Goal: Task Accomplishment & Management: Manage account settings

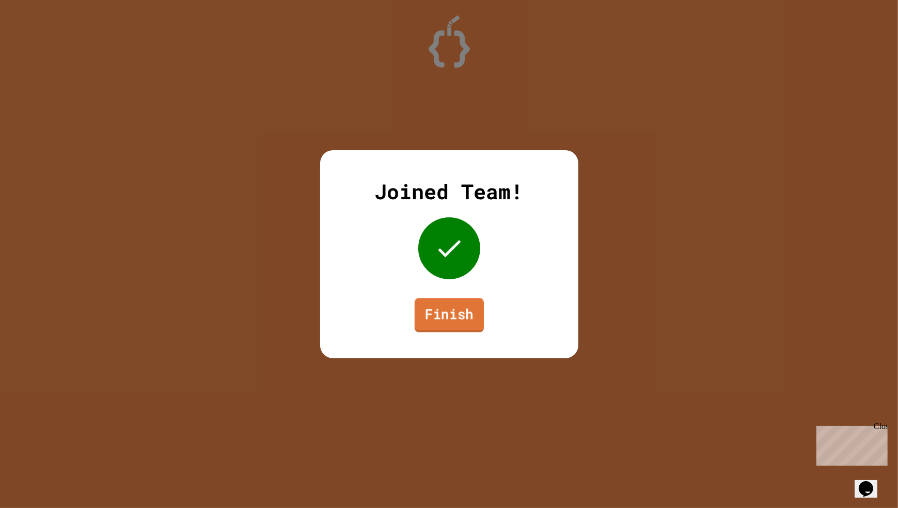
click at [459, 313] on link "Finish" at bounding box center [448, 315] width 69 height 34
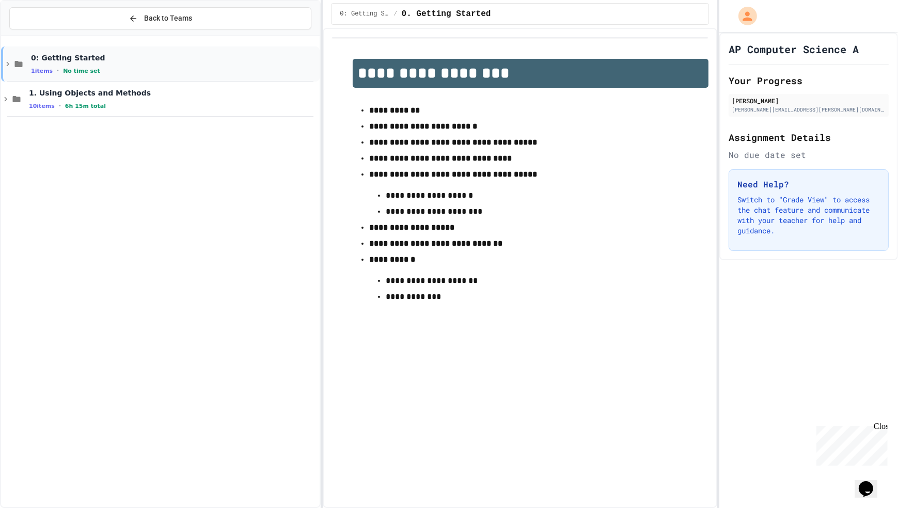
click at [130, 65] on div "0: Getting Started 1 items • No time set" at bounding box center [174, 64] width 287 height 22
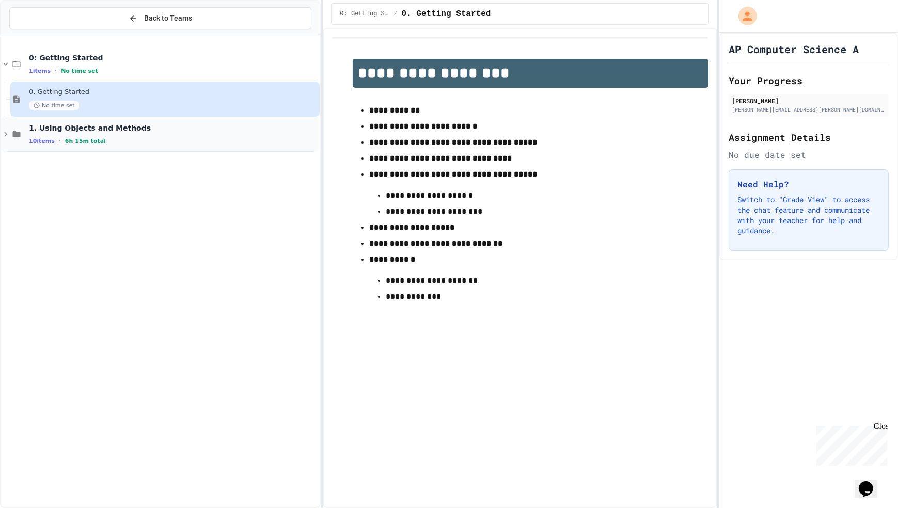
click at [146, 137] on div "10 items • 6h 15m total" at bounding box center [173, 141] width 289 height 8
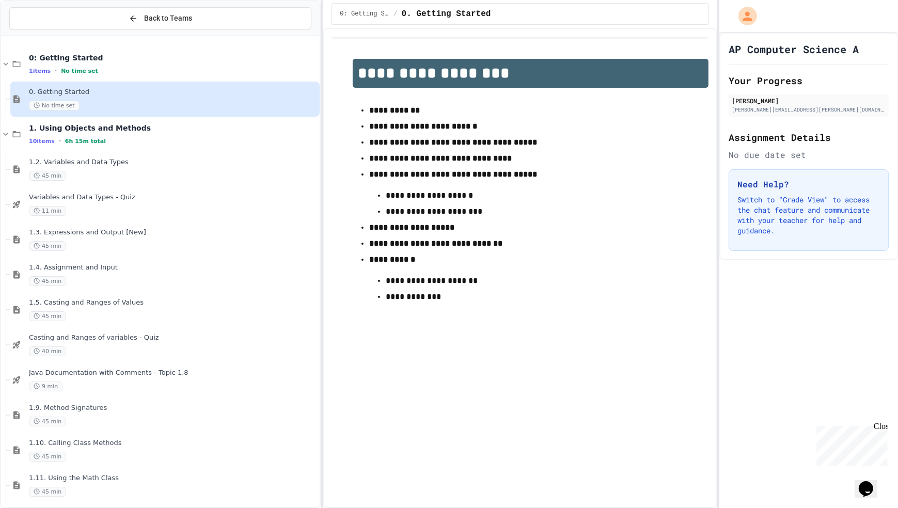
click at [146, 137] on div "10 items • 6h 15m total" at bounding box center [173, 141] width 289 height 8
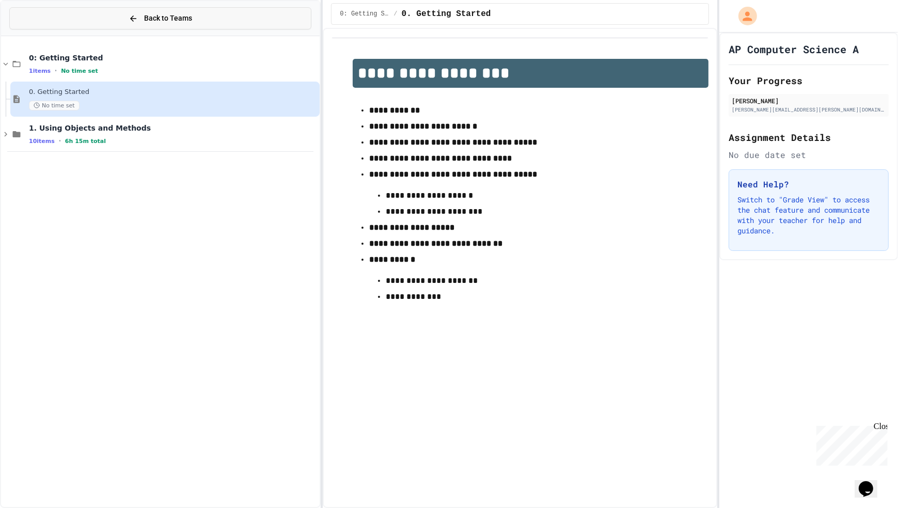
click at [141, 15] on div "Back to Teams" at bounding box center [161, 18] width 64 height 11
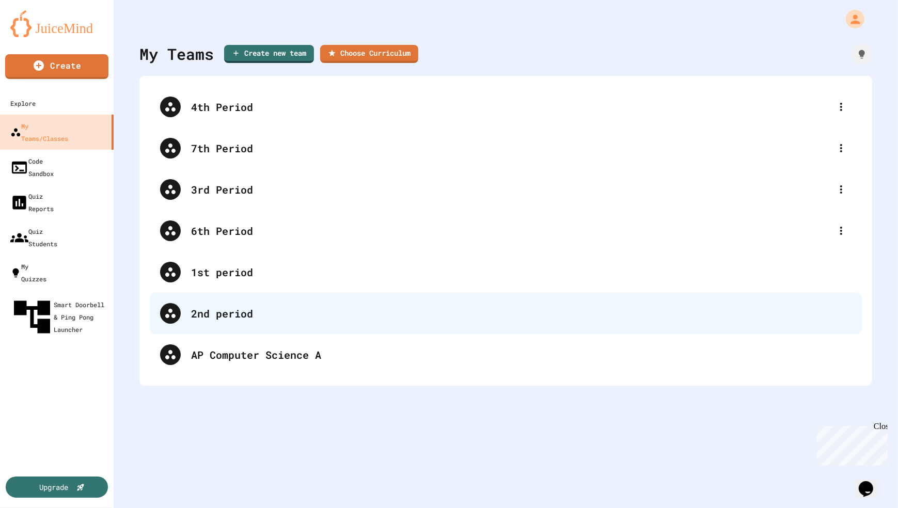
click at [248, 318] on div "2nd period" at bounding box center [521, 313] width 661 height 15
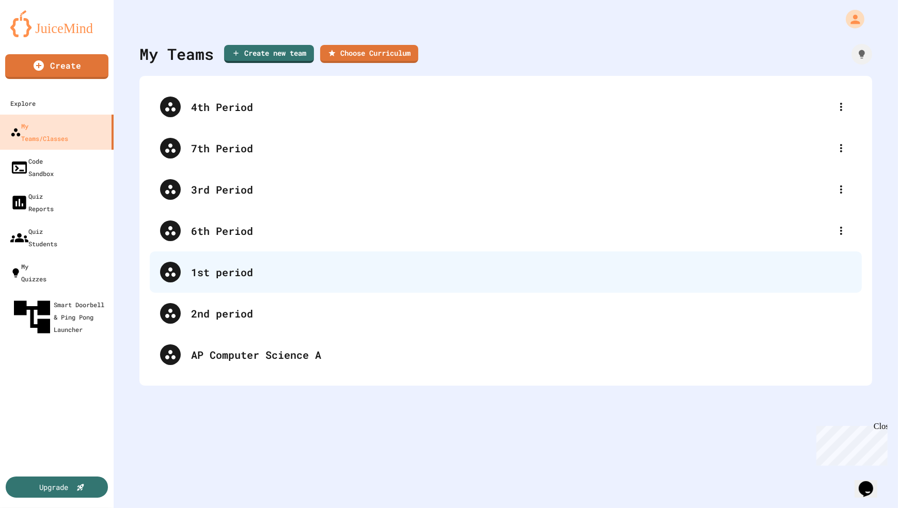
click at [227, 276] on div "1st period" at bounding box center [521, 272] width 661 height 15
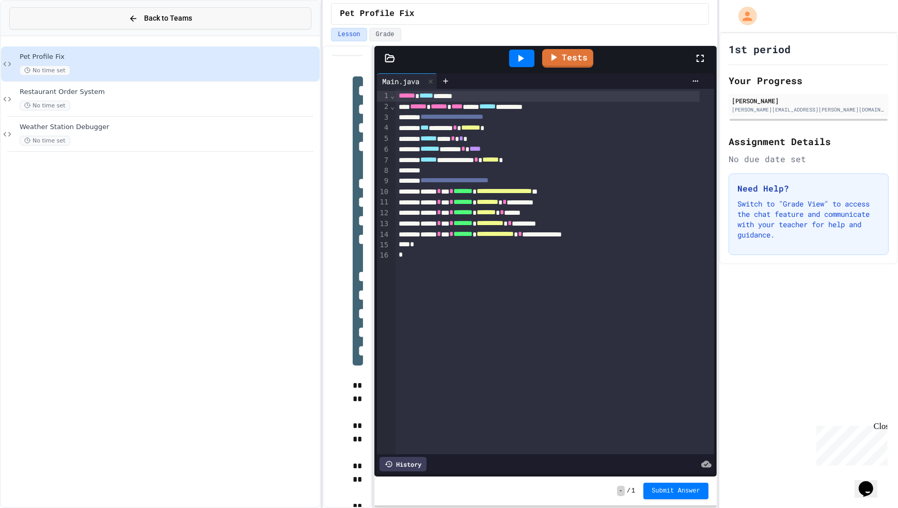
click at [129, 18] on button "Back to Teams" at bounding box center [160, 18] width 302 height 22
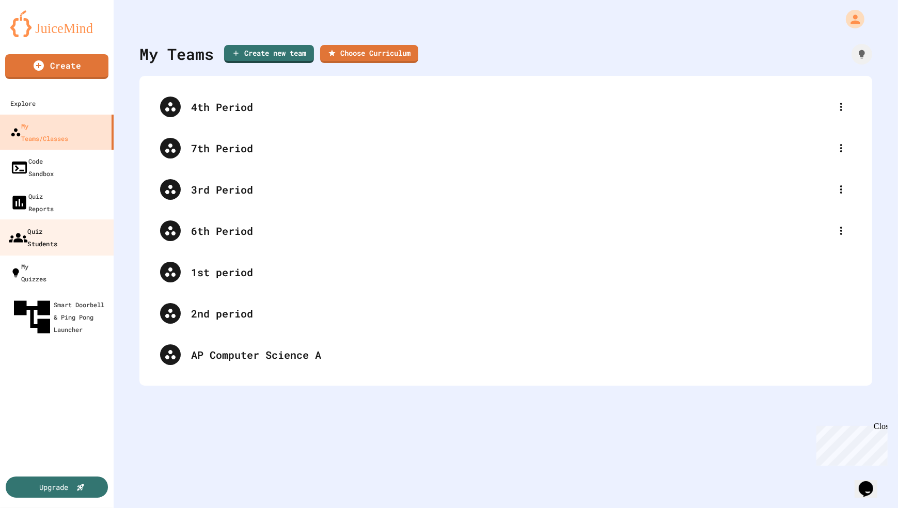
click at [57, 225] on div "Quiz Students" at bounding box center [33, 237] width 49 height 25
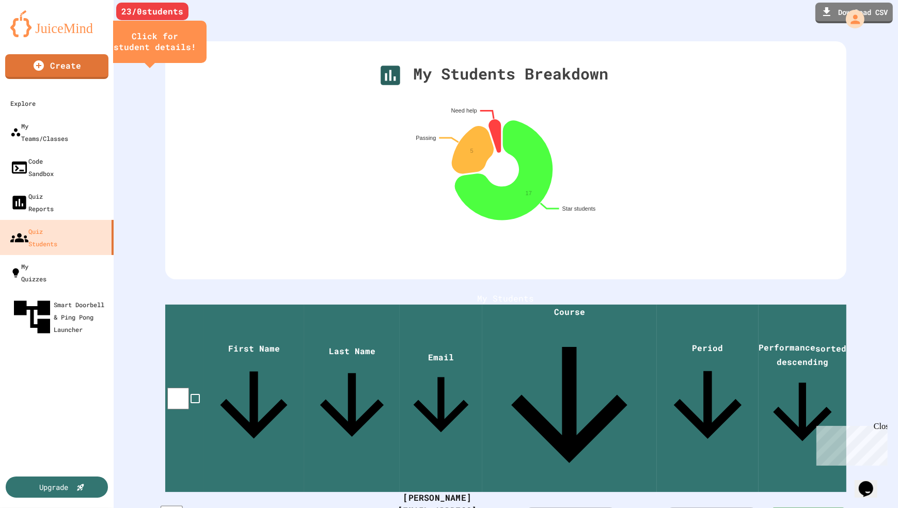
click at [531, 508] on span "Choose course" at bounding box center [565, 517] width 69 height 12
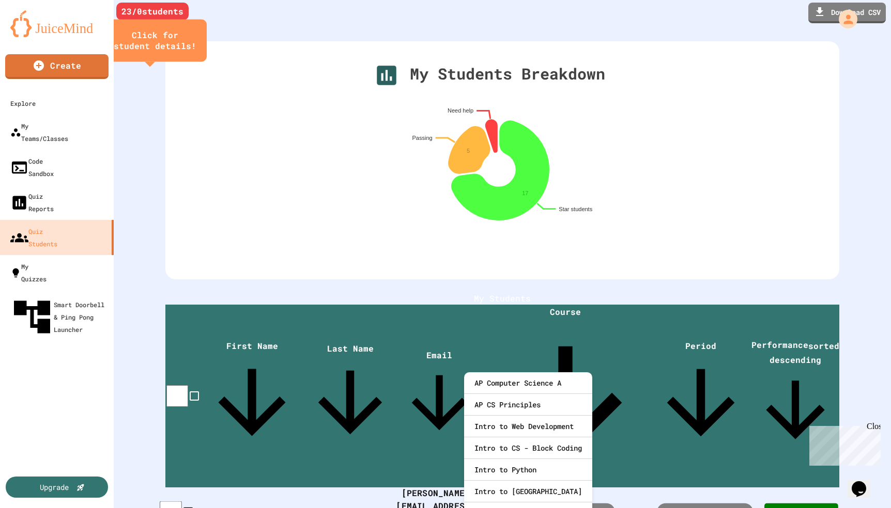
click at [713, 506] on span "Choose period" at bounding box center [698, 512] width 69 height 12
click at [526, 506] on span "Choose course" at bounding box center [560, 512] width 69 height 12
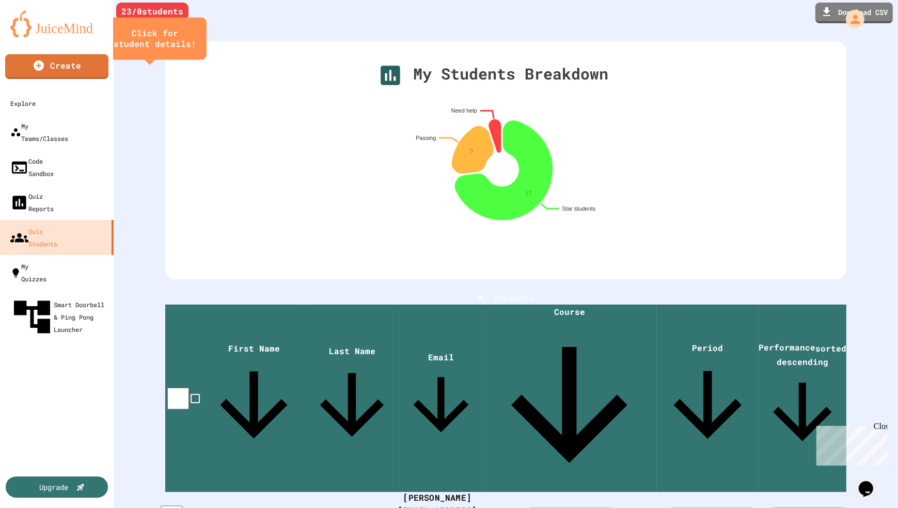
click at [531, 508] on span "Choose course" at bounding box center [565, 517] width 69 height 12
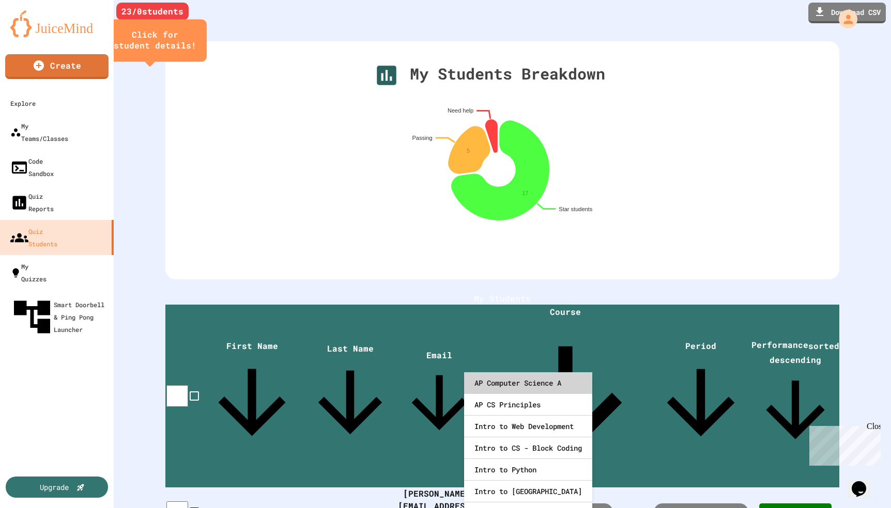
click at [513, 384] on div "AP Computer Science A" at bounding box center [528, 384] width 128 height 22
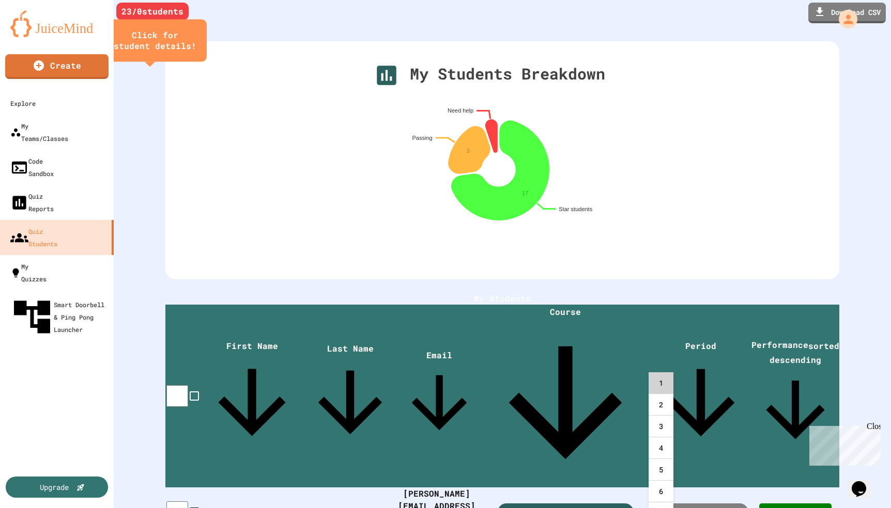
scroll to position [37, 0]
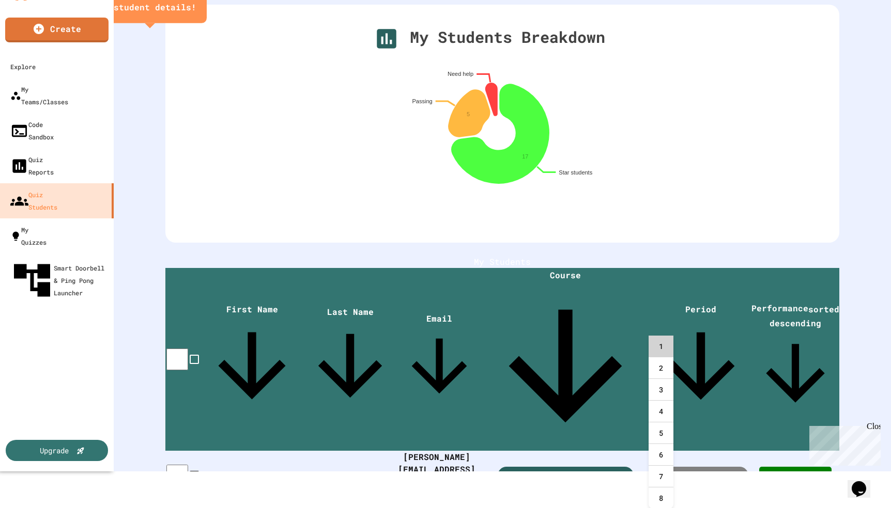
click at [660, 345] on div "1" at bounding box center [660, 347] width 25 height 22
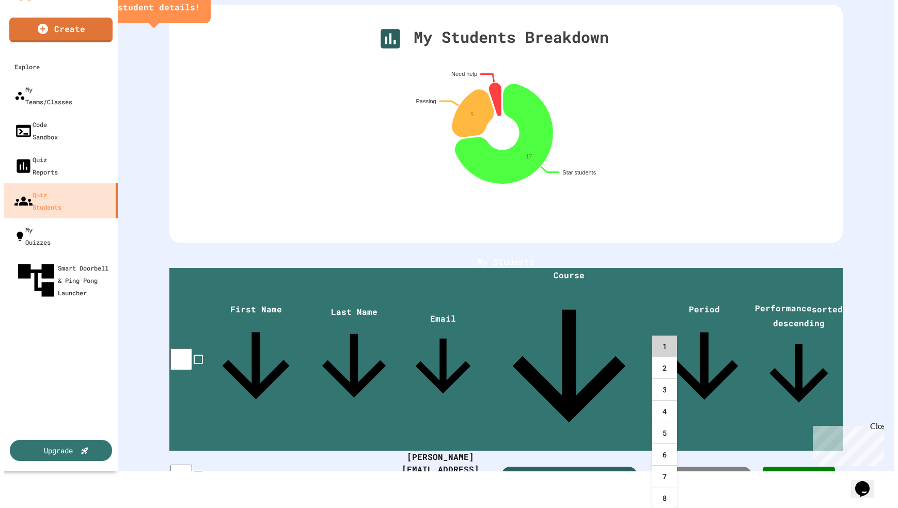
scroll to position [0, 0]
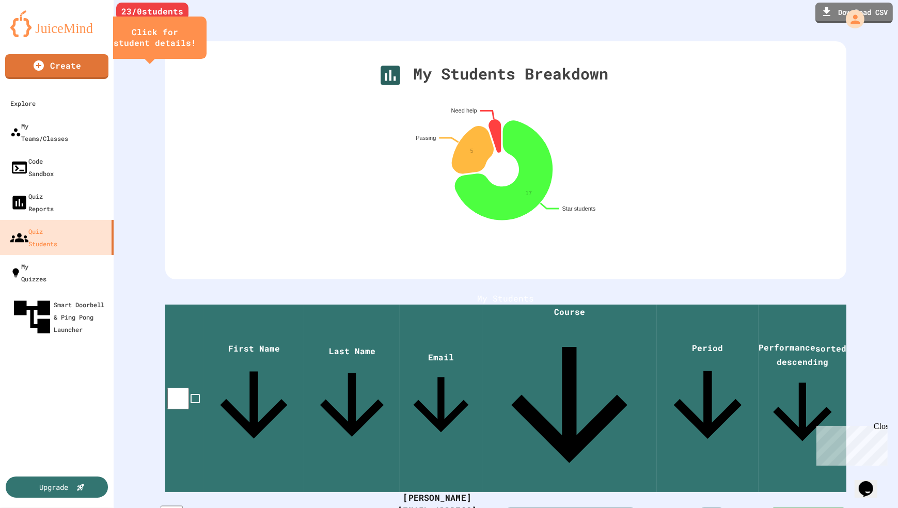
click at [714, 508] on icon at bounding box center [716, 517] width 5 height 3
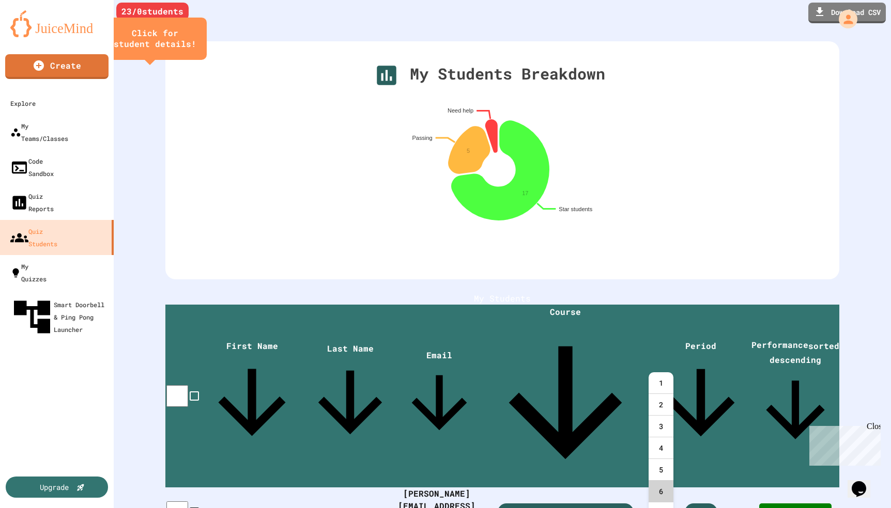
click at [664, 485] on div "6" at bounding box center [660, 492] width 25 height 22
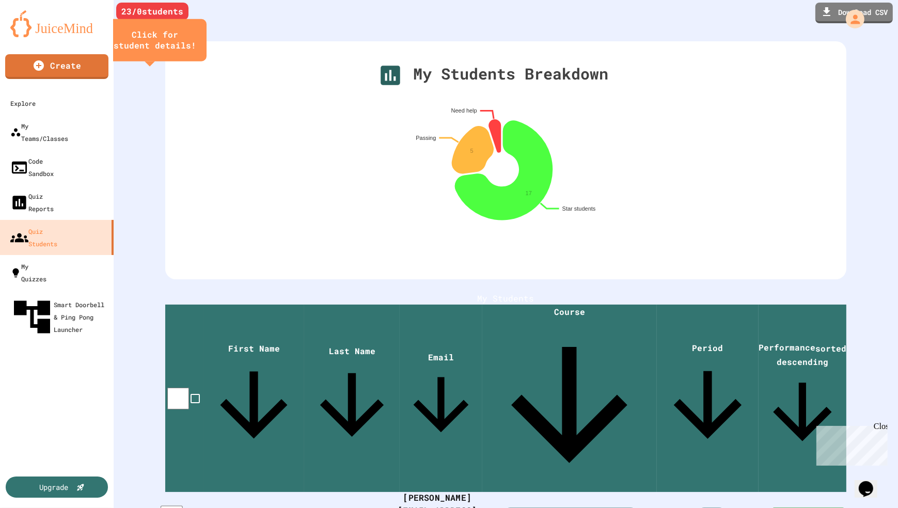
click at [211, 508] on div "[PERSON_NAME]" at bounding box center [249, 517] width 103 height 12
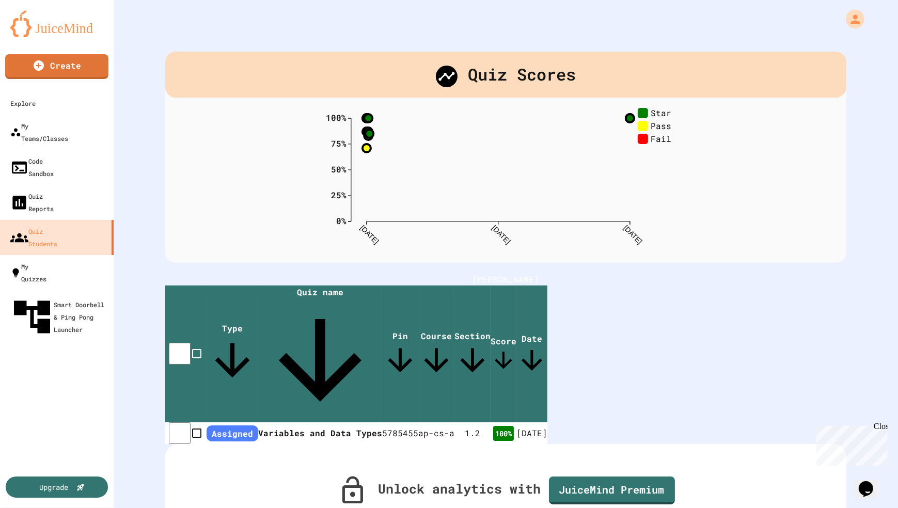
click at [107, 344] on div "Upgrade" at bounding box center [57, 426] width 114 height 164
click at [57, 225] on div "Quiz Students" at bounding box center [33, 237] width 49 height 25
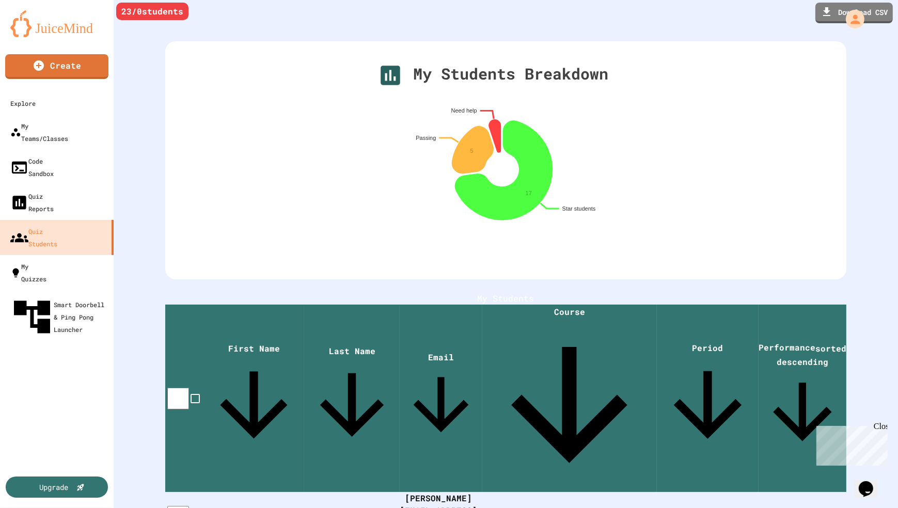
click at [52, 22] on img at bounding box center [56, 23] width 93 height 27
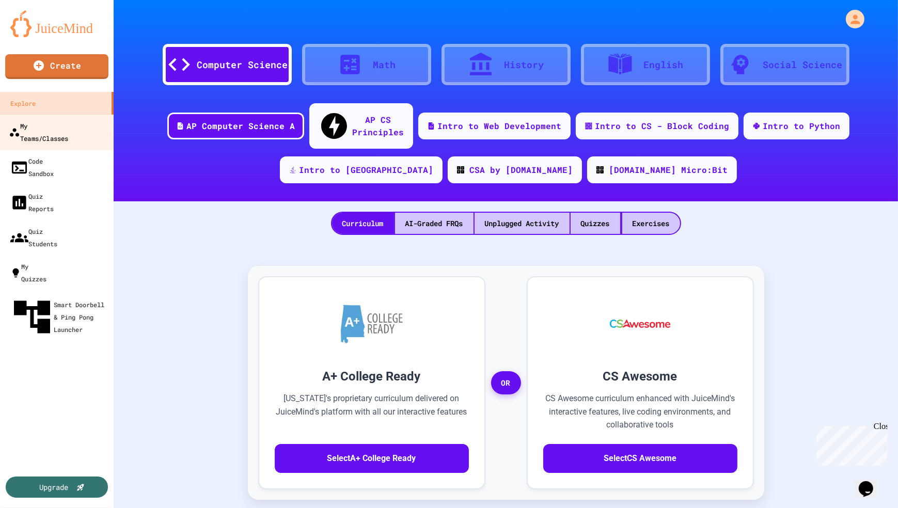
click at [54, 125] on div "My Teams/Classes" at bounding box center [38, 131] width 59 height 25
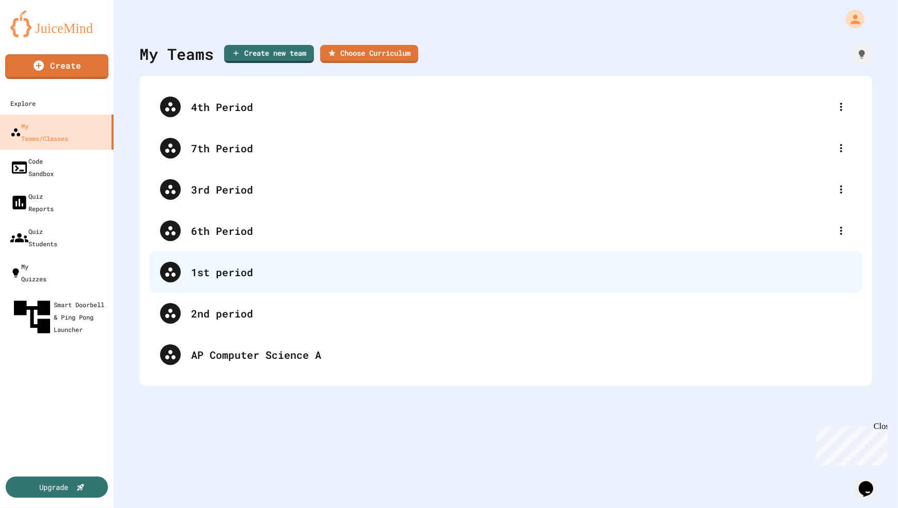
drag, startPoint x: 246, startPoint y: 269, endPoint x: 203, endPoint y: 273, distance: 44.2
click at [203, 273] on div "1st period" at bounding box center [521, 272] width 661 height 15
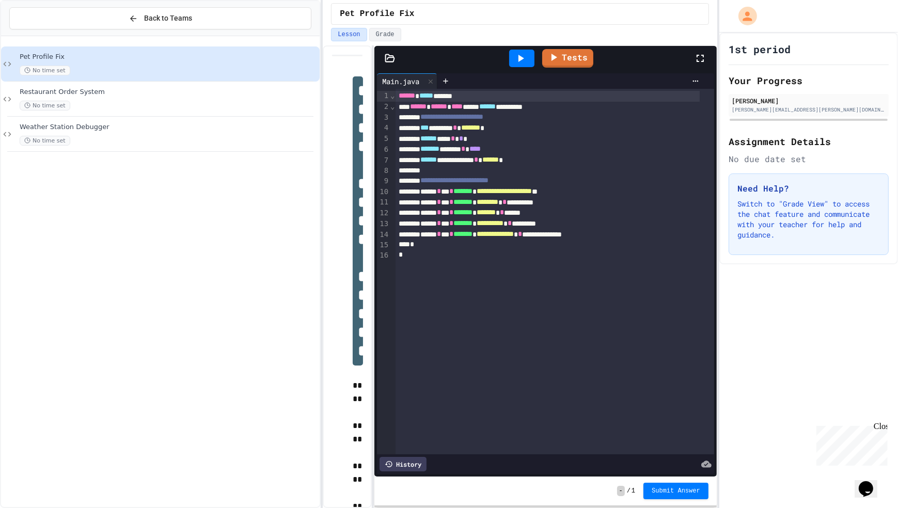
click at [762, 48] on h1 "1st period" at bounding box center [760, 49] width 62 height 14
click at [758, 40] on div "1st period Your Progress [PERSON_NAME] [PERSON_NAME][EMAIL_ADDRESS][PERSON_NAME…" at bounding box center [809, 149] width 179 height 232
click at [136, 19] on icon at bounding box center [133, 18] width 9 height 9
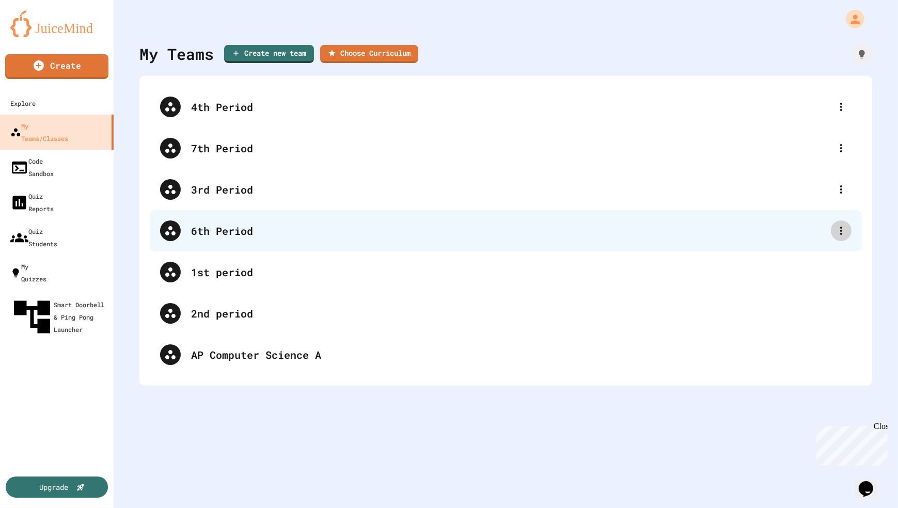
click at [839, 234] on icon at bounding box center [841, 231] width 12 height 12
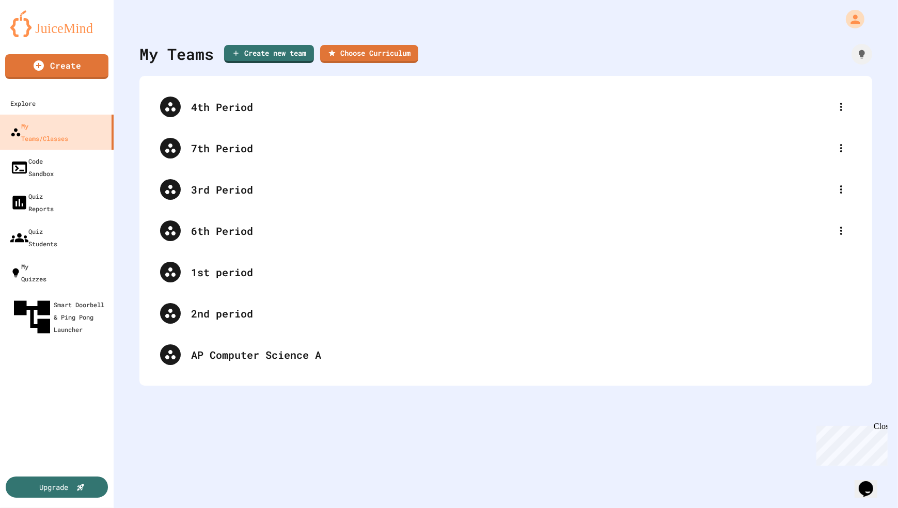
click at [381, 508] on div at bounding box center [449, 509] width 898 height 0
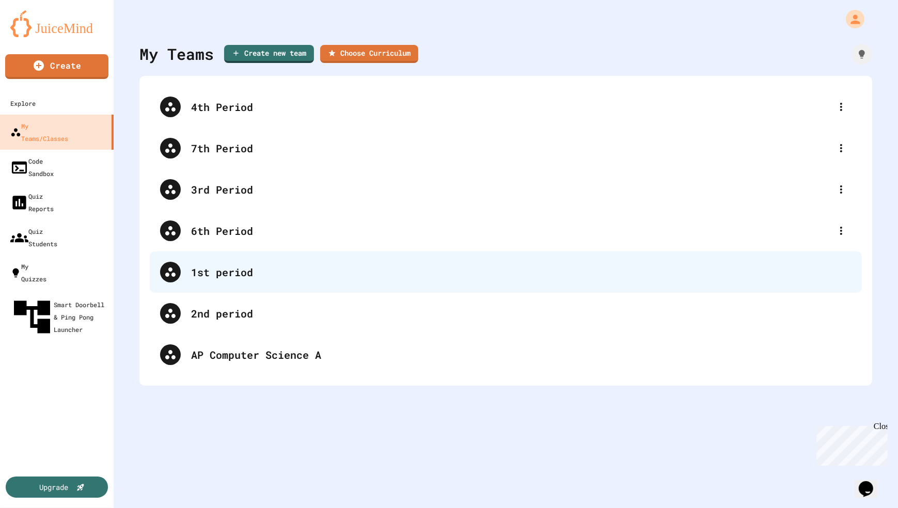
click at [203, 276] on div "1st period" at bounding box center [521, 272] width 661 height 15
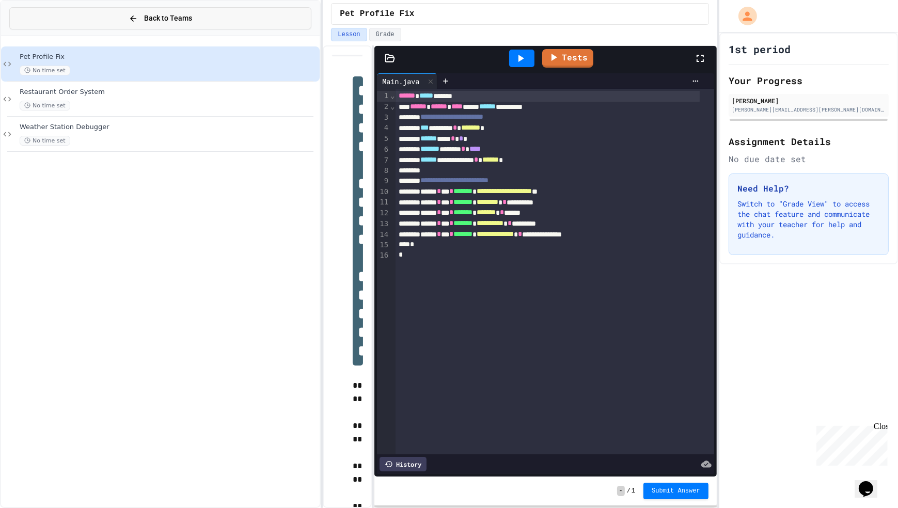
click at [132, 15] on icon at bounding box center [133, 18] width 9 height 9
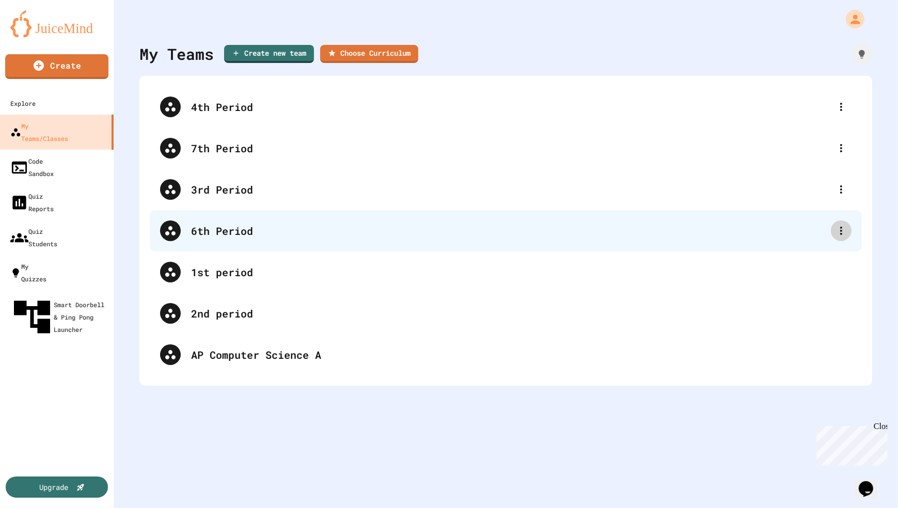
click at [839, 235] on icon at bounding box center [841, 231] width 12 height 12
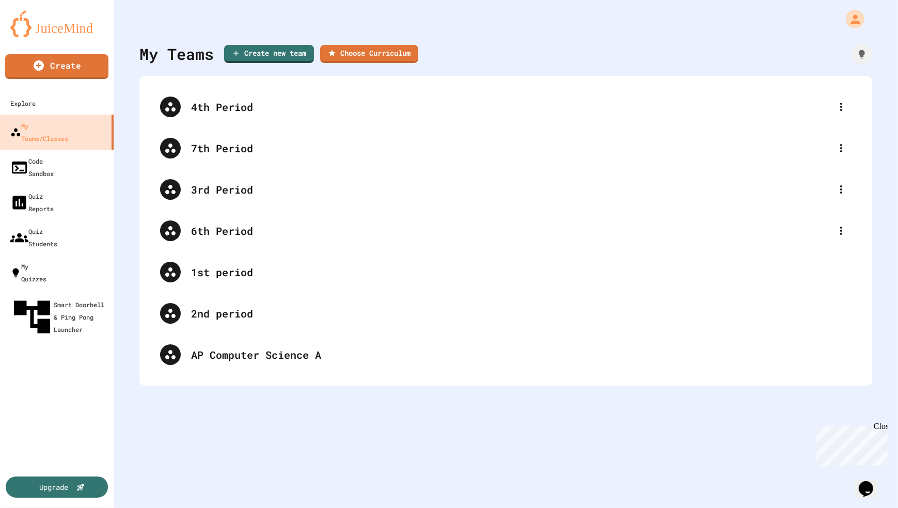
click at [234, 508] on div at bounding box center [449, 509] width 898 height 0
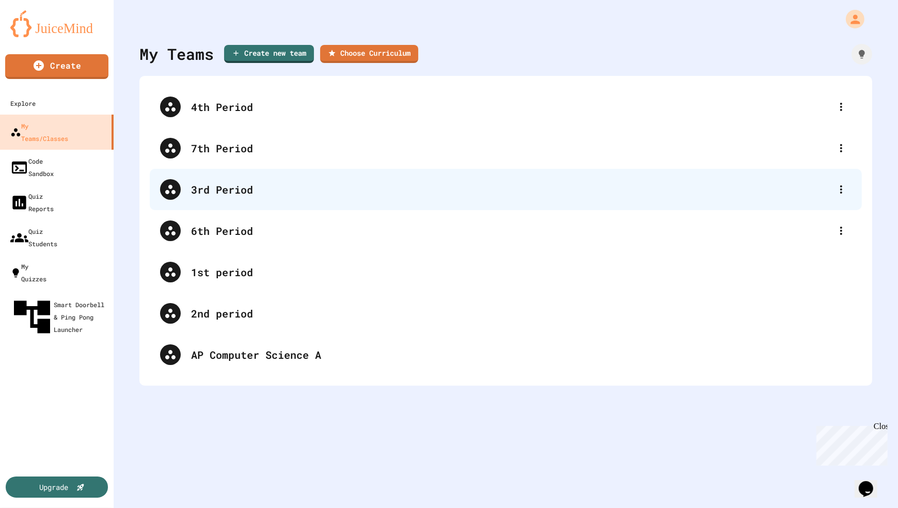
click at [189, 185] on div "3rd Period" at bounding box center [506, 189] width 712 height 41
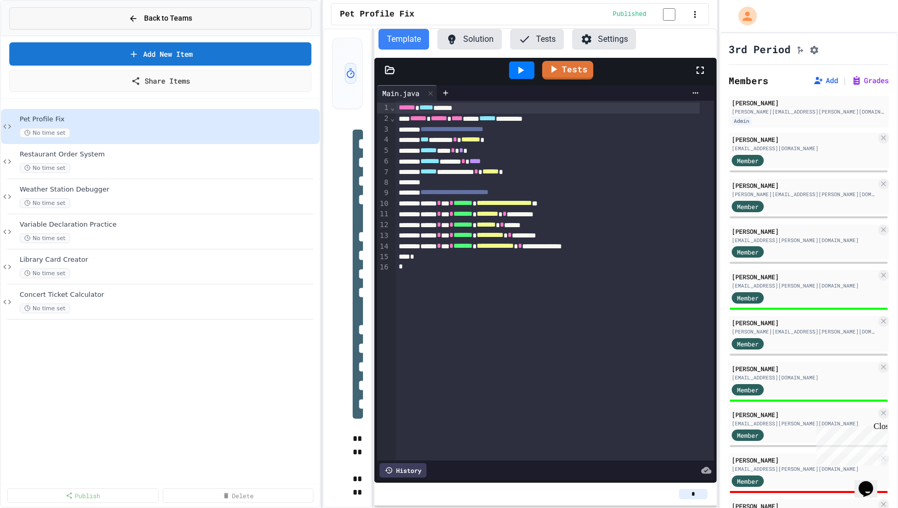
click at [131, 19] on icon at bounding box center [133, 18] width 9 height 9
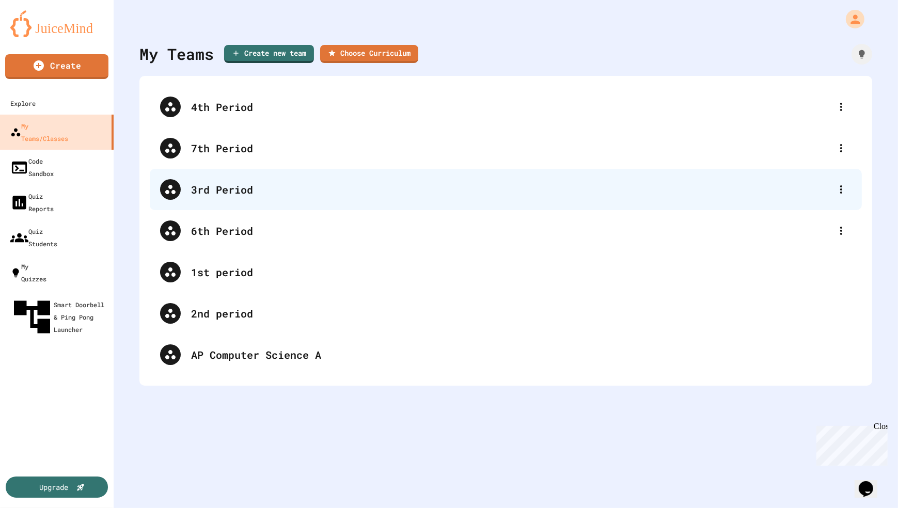
click at [824, 191] on div "3rd Period" at bounding box center [506, 189] width 712 height 41
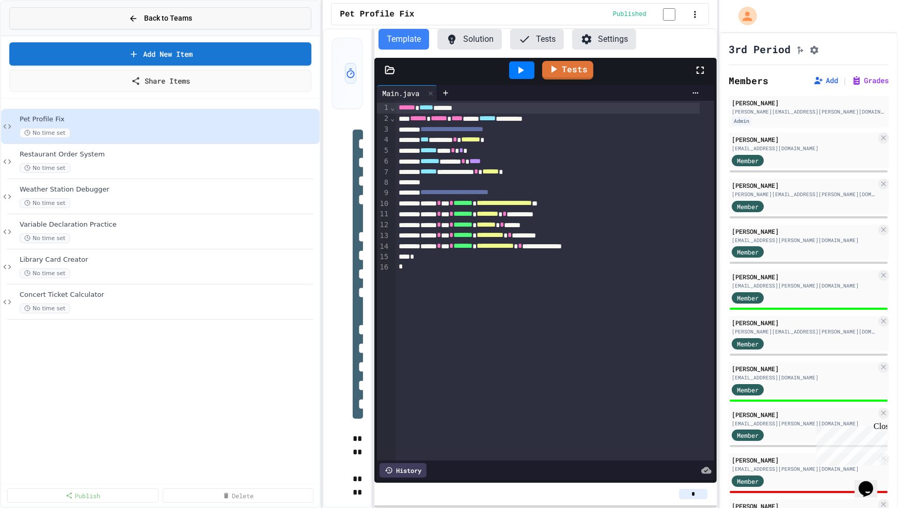
click at [134, 15] on icon at bounding box center [133, 18] width 6 height 6
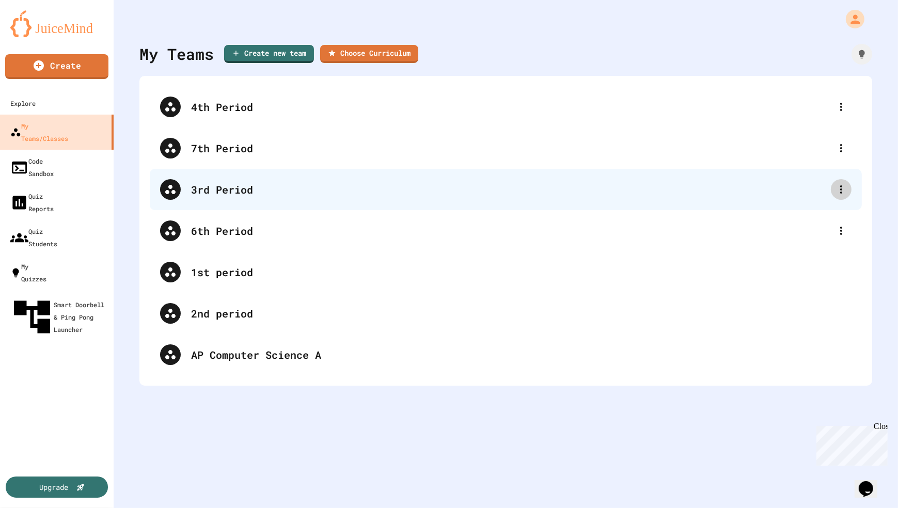
click at [835, 189] on icon at bounding box center [841, 189] width 12 height 12
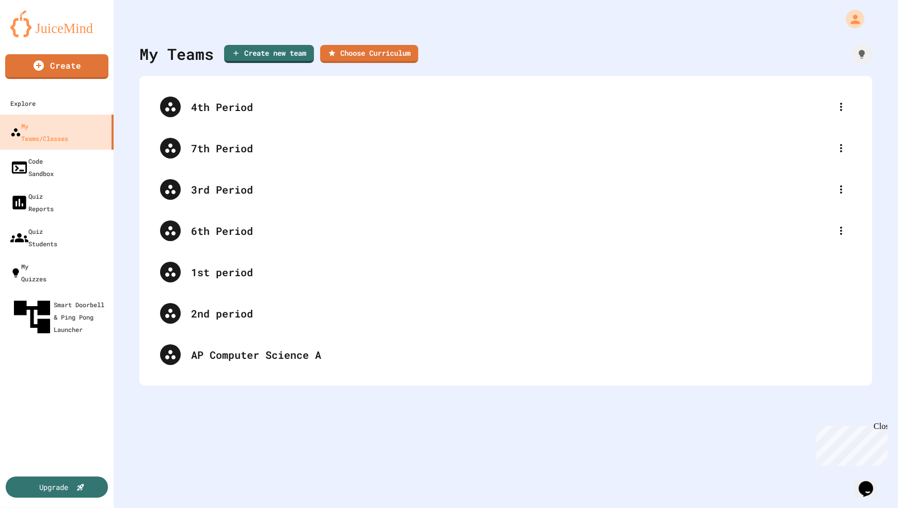
drag, startPoint x: 412, startPoint y: 201, endPoint x: 333, endPoint y: 201, distance: 79.0
type input "**********"
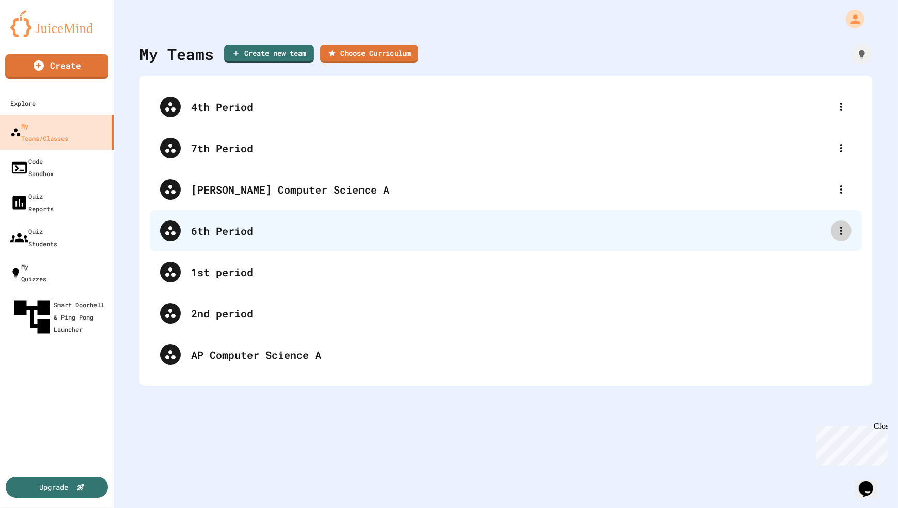
click at [839, 230] on icon at bounding box center [841, 231] width 12 height 12
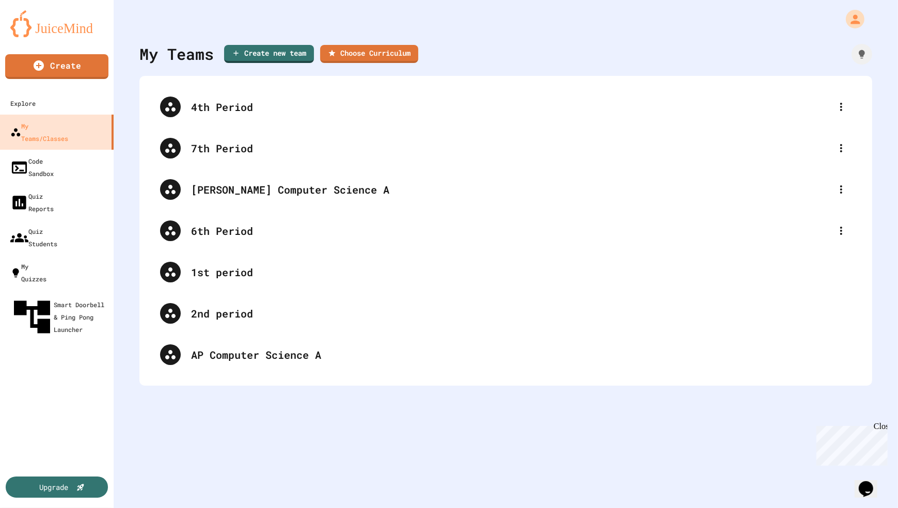
click at [208, 508] on div at bounding box center [449, 509] width 898 height 0
click at [157, 230] on div "6th Period" at bounding box center [506, 230] width 712 height 41
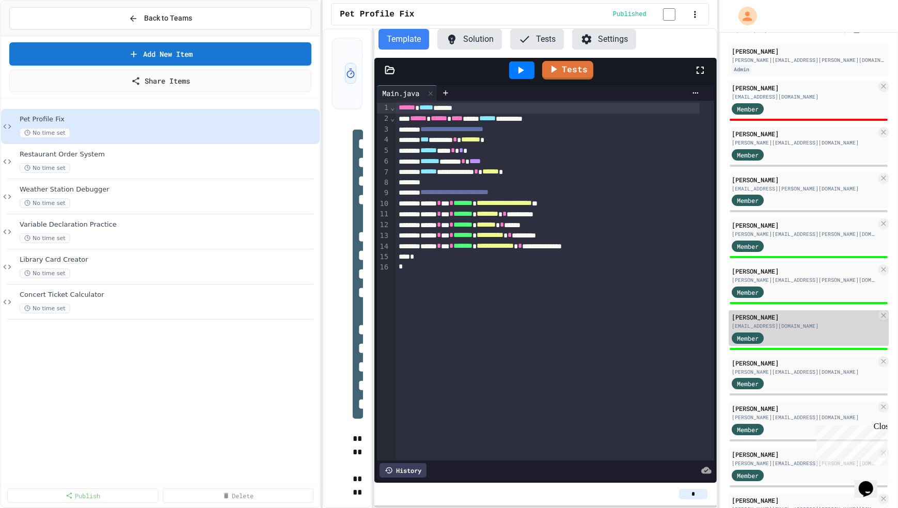
scroll to position [151, 0]
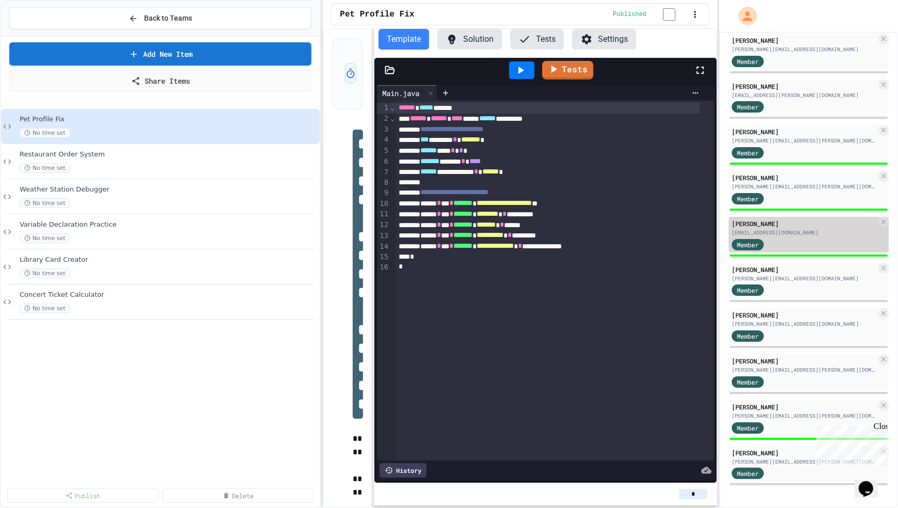
click at [813, 245] on div "Member" at bounding box center [804, 244] width 145 height 13
